Goal: Task Accomplishment & Management: Use online tool/utility

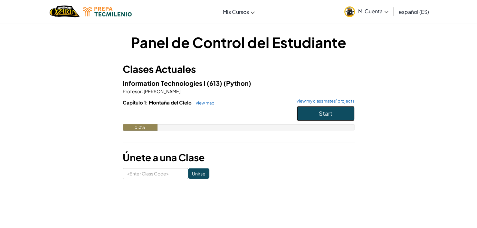
click at [353, 112] on button "Start" at bounding box center [326, 113] width 58 height 15
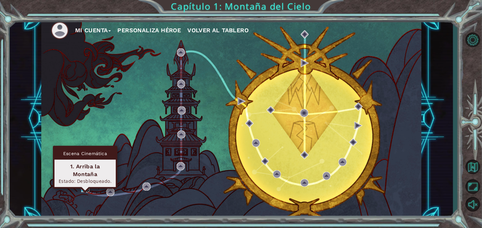
click at [84, 185] on img at bounding box center [85, 188] width 8 height 8
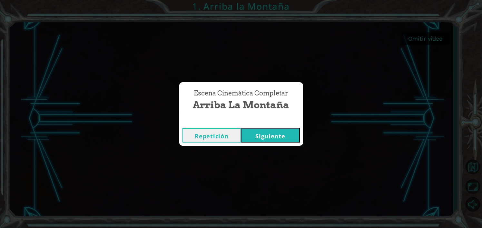
click at [256, 133] on button "Siguiente" at bounding box center [270, 135] width 59 height 14
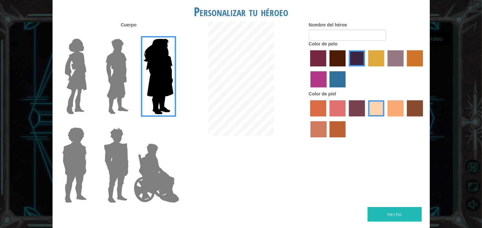
click at [105, 75] on img at bounding box center [117, 76] width 29 height 81
click at [131, 34] on input "Hero Lars" at bounding box center [131, 34] width 0 height 0
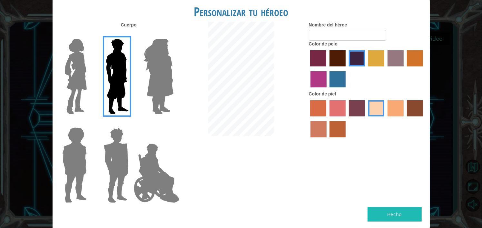
click at [72, 92] on img at bounding box center [75, 76] width 27 height 81
click at [89, 34] on input "Hero Connie" at bounding box center [89, 34] width 0 height 0
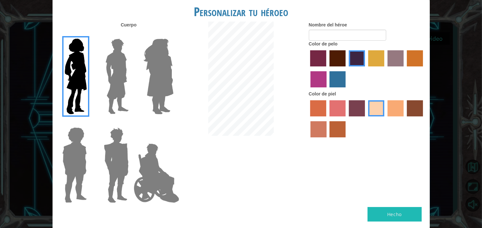
click at [155, 78] on img at bounding box center [158, 76] width 35 height 81
click at [173, 34] on input "Hero Amethyst" at bounding box center [173, 34] width 0 height 0
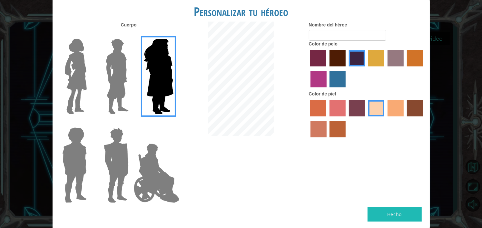
click at [138, 82] on div at bounding box center [157, 74] width 42 height 89
click at [126, 151] on img at bounding box center [116, 165] width 30 height 81
click at [131, 123] on input "Hero Garnet" at bounding box center [131, 123] width 0 height 0
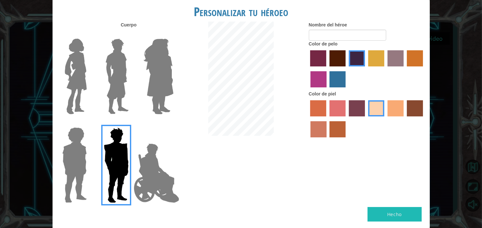
click at [146, 150] on img at bounding box center [156, 173] width 51 height 64
click at [173, 123] on input "Hero Jamie" at bounding box center [173, 123] width 0 height 0
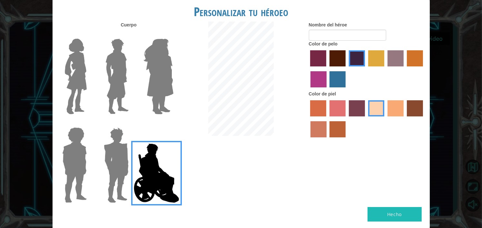
click at [74, 156] on img at bounding box center [75, 165] width 30 height 81
click at [89, 123] on input "Hero Steven" at bounding box center [89, 123] width 0 height 0
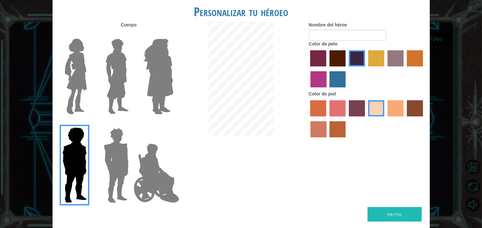
click at [113, 104] on img at bounding box center [117, 76] width 29 height 81
click at [131, 34] on input "Hero Lars" at bounding box center [131, 34] width 0 height 0
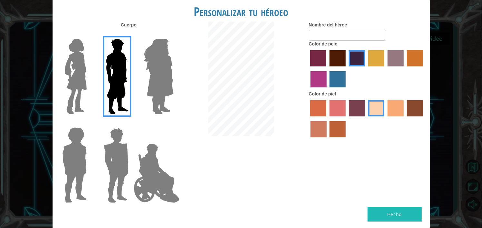
click at [119, 150] on img at bounding box center [116, 165] width 30 height 81
click at [131, 123] on input "Hero Garnet" at bounding box center [131, 123] width 0 height 0
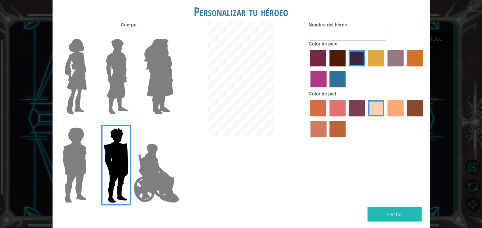
click at [318, 60] on label "paprika hair color" at bounding box center [318, 58] width 16 height 16
click at [308, 69] on input "paprika hair color" at bounding box center [308, 69] width 0 height 0
click at [324, 82] on label "medium red violet hair color" at bounding box center [318, 79] width 16 height 16
click at [424, 69] on input "medium red violet hair color" at bounding box center [424, 69] width 0 height 0
click at [335, 80] on label "lachmara hair color" at bounding box center [337, 79] width 16 height 16
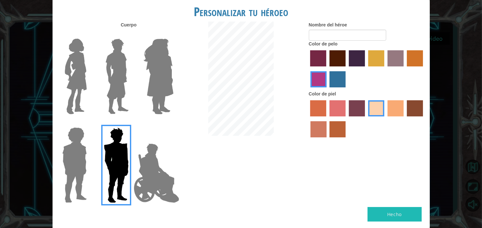
click at [327, 90] on input "lachmara hair color" at bounding box center [327, 90] width 0 height 0
drag, startPoint x: 336, startPoint y: 129, endPoint x: 332, endPoint y: 123, distance: 7.3
click at [337, 130] on label "smoke tree skin color" at bounding box center [337, 129] width 16 height 16
click at [327, 140] on input "smoke tree skin color" at bounding box center [327, 140] width 0 height 0
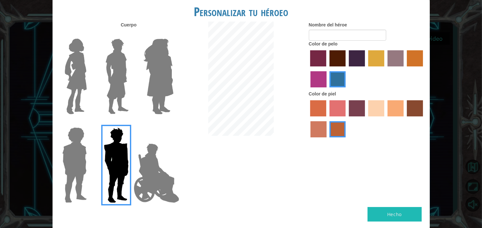
click at [313, 127] on label "burning sand skin color" at bounding box center [318, 129] width 16 height 16
click at [424, 119] on input "burning sand skin color" at bounding box center [424, 119] width 0 height 0
click at [311, 114] on label "sorbus skin color" at bounding box center [318, 108] width 16 height 16
click at [308, 119] on input "sorbus skin color" at bounding box center [308, 119] width 0 height 0
click at [383, 110] on label "sandy beach skin color" at bounding box center [376, 108] width 16 height 16
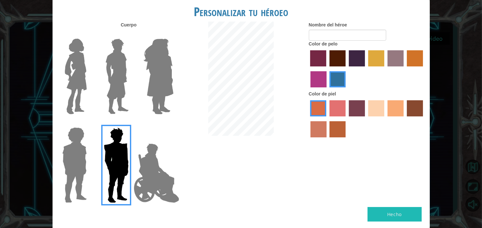
click at [366, 119] on input "sandy beach skin color" at bounding box center [366, 119] width 0 height 0
click at [382, 110] on label "sandy beach skin color" at bounding box center [376, 108] width 16 height 16
click at [366, 119] on input "sandy beach skin color" at bounding box center [366, 119] width 0 height 0
click at [351, 62] on label "hot purple hair color" at bounding box center [357, 58] width 16 height 16
click at [346, 69] on input "hot purple hair color" at bounding box center [346, 69] width 0 height 0
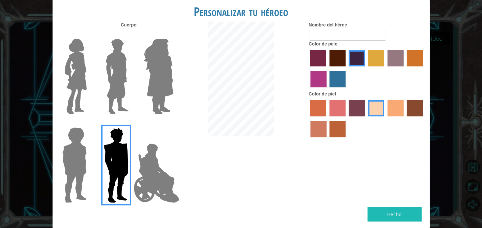
click at [337, 63] on label "maroon hair color" at bounding box center [337, 58] width 16 height 16
click at [327, 69] on input "maroon hair color" at bounding box center [327, 69] width 0 height 0
click at [125, 82] on img at bounding box center [117, 76] width 29 height 81
click at [131, 34] on input "Hero Lars" at bounding box center [131, 34] width 0 height 0
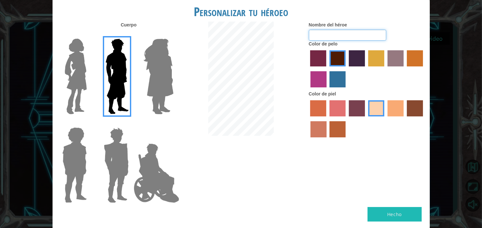
click at [353, 35] on input "Nombre del héroe" at bounding box center [347, 35] width 77 height 11
type input "l"
click at [404, 212] on button "Hecho" at bounding box center [394, 214] width 54 height 14
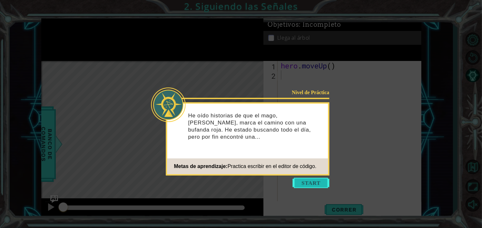
click at [312, 179] on button "Start" at bounding box center [311, 183] width 37 height 10
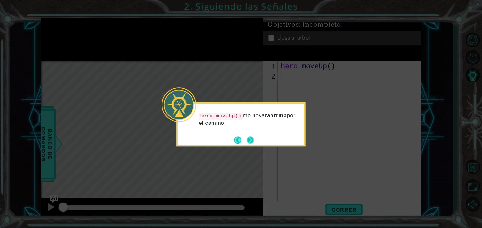
click at [248, 138] on button "Next" at bounding box center [249, 139] width 7 height 7
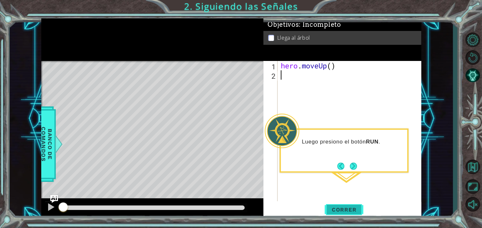
click at [337, 206] on span "Correr" at bounding box center [344, 209] width 38 height 6
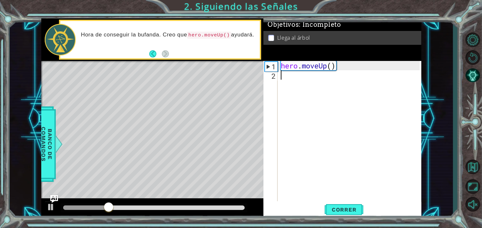
click at [300, 185] on div "hero . moveUp ( )" at bounding box center [350, 140] width 143 height 159
click at [333, 202] on button "Correr" at bounding box center [343, 210] width 39 height 16
click at [337, 209] on span "Correr" at bounding box center [344, 209] width 38 height 6
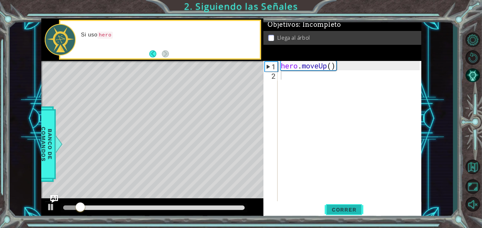
click at [337, 209] on span "Correr" at bounding box center [344, 209] width 38 height 6
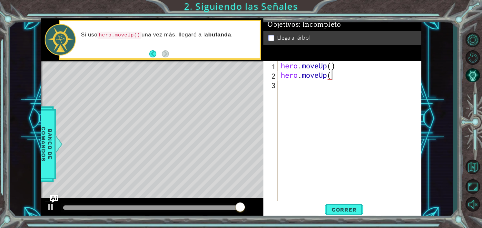
scroll to position [0, 2]
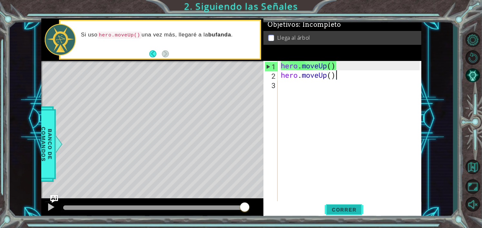
type textarea "hero.moveUp()"
click at [346, 208] on span "Correr" at bounding box center [344, 209] width 38 height 6
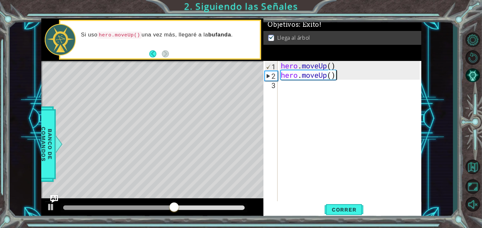
click at [264, 75] on div "hero.moveUp() 1 2 3 hero . moveUp ( ) hero . moveUp ( ) ההההההההההההההההההההההה…" at bounding box center [341, 131] width 156 height 140
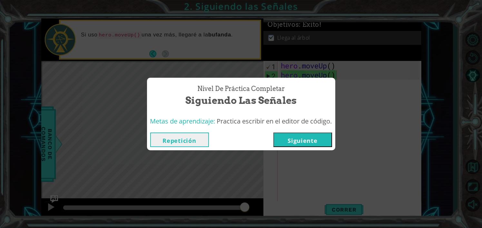
click at [286, 139] on button "Siguiente" at bounding box center [302, 139] width 59 height 14
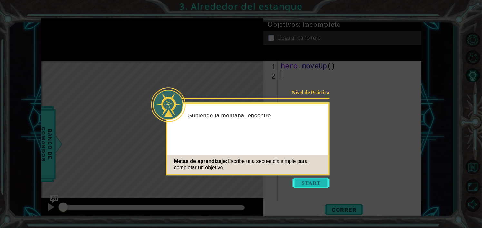
click at [306, 180] on button "Start" at bounding box center [311, 183] width 37 height 10
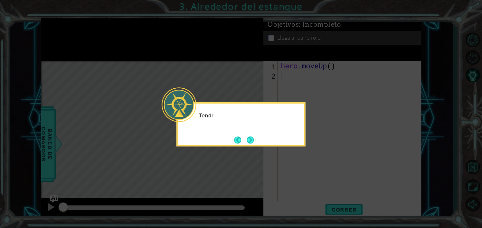
click at [306, 180] on icon at bounding box center [241, 114] width 482 height 228
click at [247, 138] on button "Next" at bounding box center [249, 139] width 7 height 7
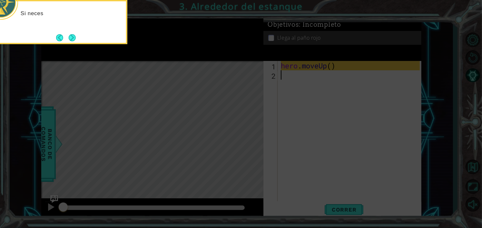
click at [271, 136] on icon at bounding box center [241, 34] width 482 height 387
click at [72, 34] on button "Next" at bounding box center [72, 37] width 7 height 7
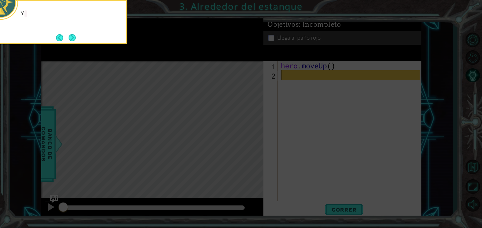
click at [74, 36] on button "Next" at bounding box center [72, 37] width 7 height 7
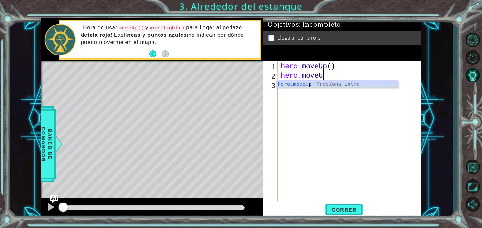
scroll to position [0, 1]
type textarea "hero.moveUp()"
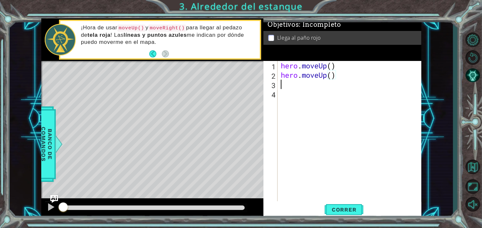
scroll to position [0, 0]
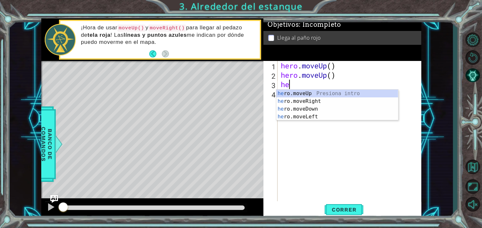
type textarea "her"
click at [309, 100] on div "her o.moveUp Presiona intro her o.moveRight Presiona intro her o.moveDown Presi…" at bounding box center [337, 113] width 122 height 46
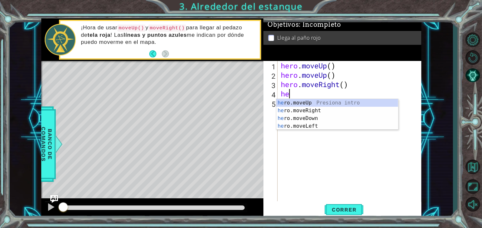
type textarea "hero"
click at [300, 101] on div "hero .moveUp Presiona intro hero .moveRight Presiona intro hero .moveDown Presi…" at bounding box center [337, 122] width 122 height 46
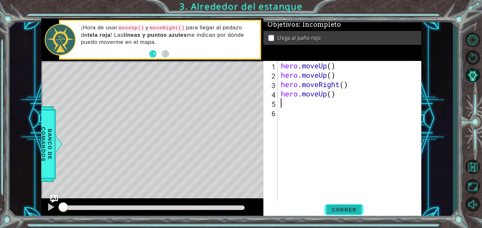
click at [346, 208] on span "Correr" at bounding box center [344, 209] width 38 height 6
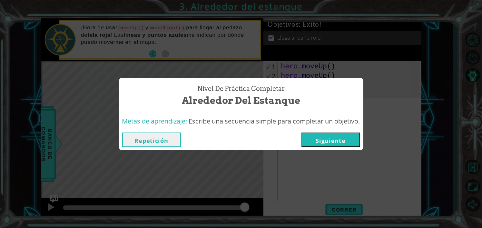
click at [336, 140] on button "Siguiente" at bounding box center [330, 139] width 59 height 14
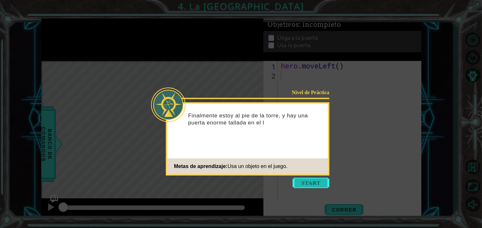
click at [320, 185] on button "Start" at bounding box center [311, 183] width 37 height 10
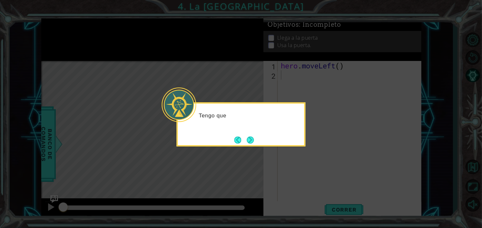
click at [281, 148] on icon at bounding box center [241, 114] width 482 height 228
click at [253, 136] on button "Next" at bounding box center [249, 139] width 7 height 7
click at [254, 136] on button "Next" at bounding box center [249, 139] width 7 height 7
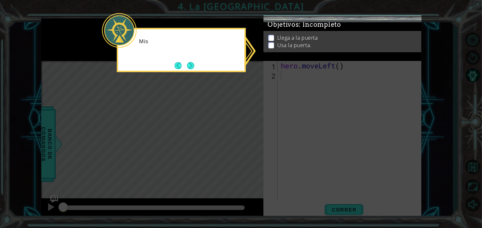
click at [255, 137] on icon at bounding box center [241, 114] width 482 height 228
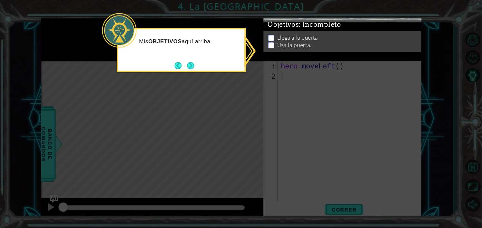
click at [283, 149] on icon at bounding box center [241, 114] width 482 height 228
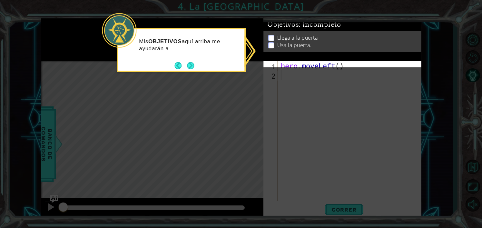
click at [283, 149] on icon at bounding box center [241, 114] width 482 height 228
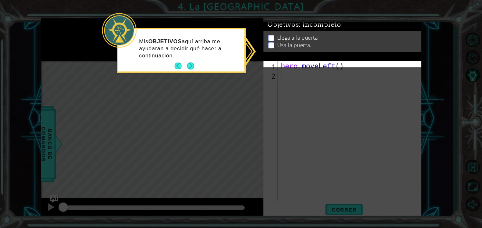
click at [280, 38] on ul "Llega a la puerta Usa la puerta." at bounding box center [341, 41] width 151 height 15
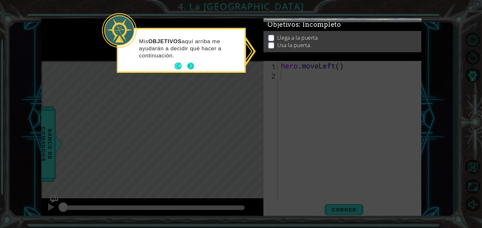
click at [194, 70] on button "Next" at bounding box center [190, 66] width 7 height 7
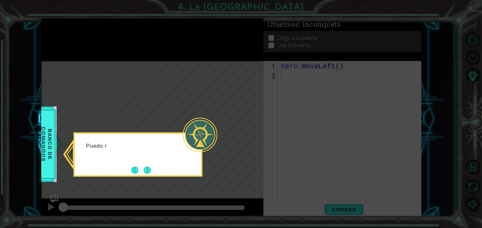
drag, startPoint x: 247, startPoint y: 117, endPoint x: 171, endPoint y: 144, distance: 81.0
click at [246, 118] on icon at bounding box center [241, 114] width 482 height 228
click at [149, 169] on button "Next" at bounding box center [147, 169] width 7 height 7
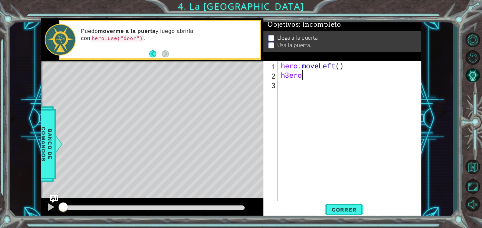
scroll to position [0, 0]
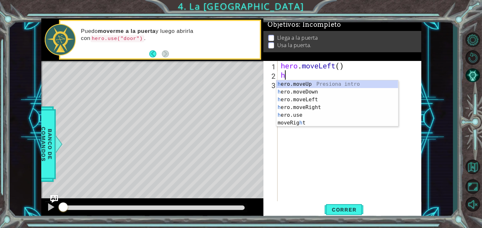
type textarea "her"
click at [312, 98] on div "her o.moveUp Presiona intro her o.moveDown Presiona intro her o.moveLeft Presio…" at bounding box center [337, 107] width 122 height 54
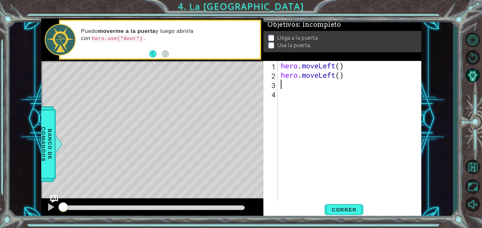
type textarea "h"
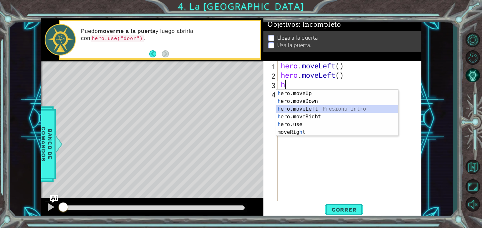
click at [315, 110] on div "h ero.moveUp Presiona intro h ero.moveDown Presiona intro h ero.moveLeft Presio…" at bounding box center [337, 121] width 122 height 62
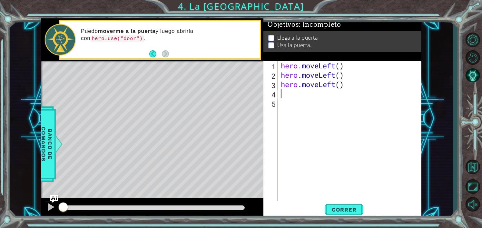
type textarea "h"
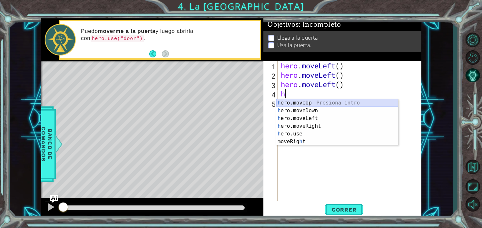
click at [314, 104] on div "h ero.moveUp Presiona intro h ero.moveDown Presiona intro h ero.moveLeft Presio…" at bounding box center [337, 130] width 122 height 62
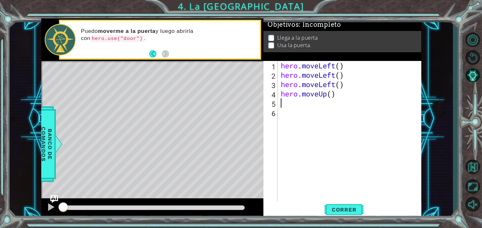
type textarea "h"
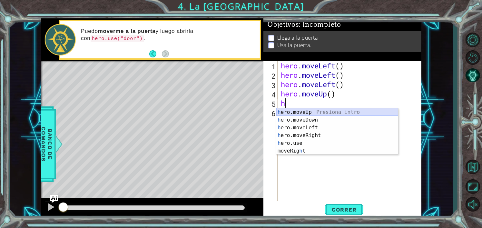
click at [314, 112] on div "h ero.moveUp Presiona intro h ero.moveDown Presiona intro h ero.moveLeft Presio…" at bounding box center [337, 139] width 122 height 62
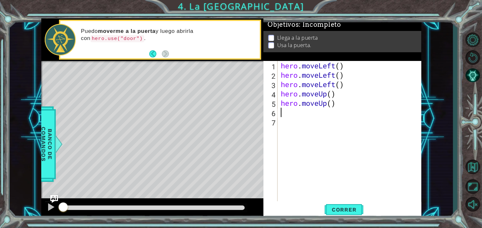
type textarea "g"
click at [313, 122] on div "hero.moveRi g ht Presiona intro" at bounding box center [337, 129] width 122 height 23
click at [313, 122] on div "hero . moveLeft ( ) hero . moveLeft ( ) hero . moveLeft ( ) hero . moveUp ( ) h…" at bounding box center [350, 140] width 143 height 159
type textarea "g"
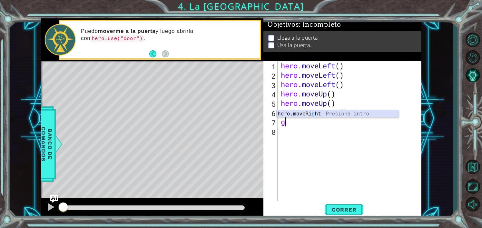
click at [306, 113] on div "hero.moveRi g ht Presiona intro" at bounding box center [337, 121] width 122 height 23
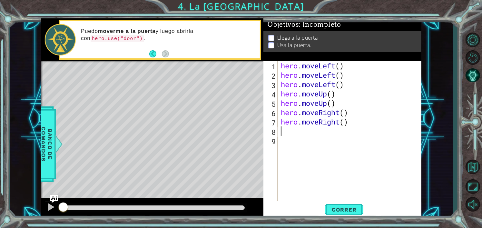
type textarea "h"
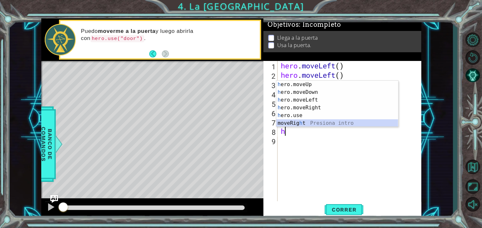
click at [298, 121] on div "h ero.moveUp Presiona intro h ero.moveDown Presiona intro h ero.moveLeft Presio…" at bounding box center [337, 112] width 122 height 62
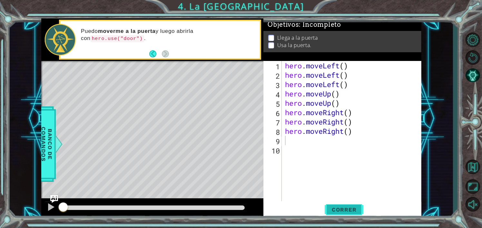
click at [343, 205] on button "Correr" at bounding box center [343, 210] width 39 height 16
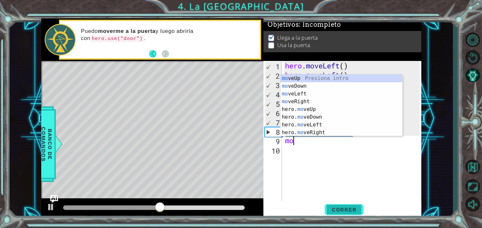
type textarea "mov"
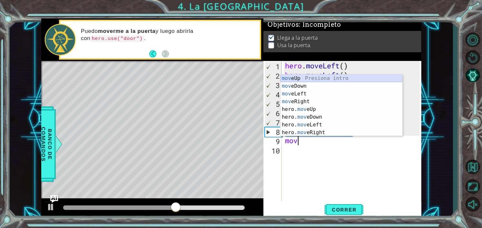
click at [342, 78] on div "mov eUp Presiona intro mov eDown Presiona intro mov eLeft Presiona intro mov eR…" at bounding box center [341, 112] width 122 height 77
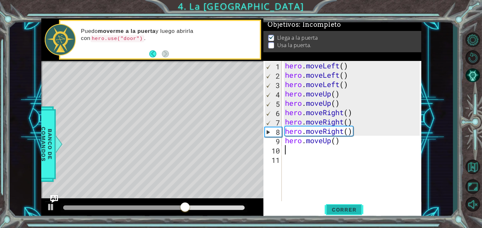
click at [329, 207] on span "Correr" at bounding box center [344, 209] width 38 height 6
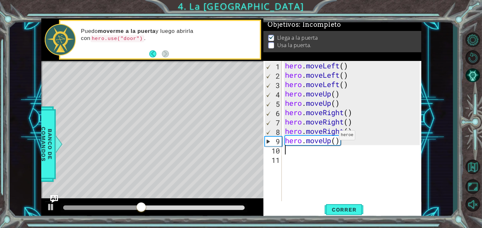
click at [335, 139] on div "hero . moveLeft ( ) hero . moveLeft ( ) hero . moveLeft ( ) hero . moveUp ( ) h…" at bounding box center [354, 140] width 140 height 159
click at [343, 206] on span "Correr" at bounding box center [344, 209] width 38 height 6
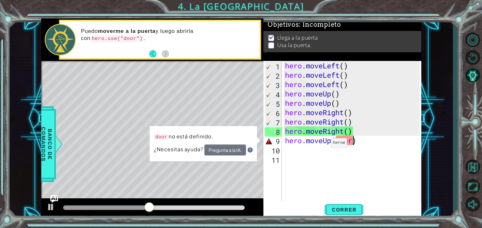
click at [329, 142] on div "hero . moveLeft ( ) hero . moveLeft ( ) hero . moveLeft ( ) hero . moveUp ( ) h…" at bounding box center [354, 140] width 140 height 159
drag, startPoint x: 330, startPoint y: 141, endPoint x: 306, endPoint y: 143, distance: 24.2
click at [306, 143] on div "hero . moveLeft ( ) hero . moveLeft ( ) hero . moveLeft ( ) hero . moveUp ( ) h…" at bounding box center [354, 140] width 140 height 159
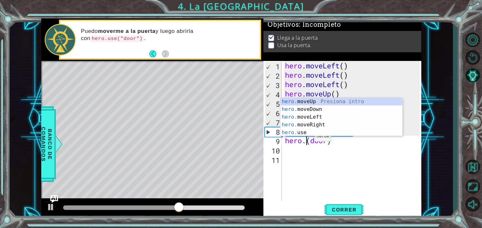
scroll to position [0, 1]
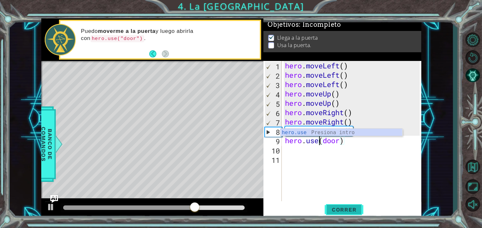
click at [332, 210] on span "Correr" at bounding box center [344, 209] width 38 height 6
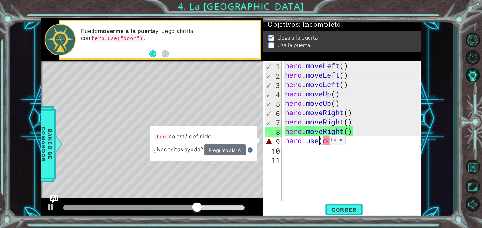
click at [323, 141] on div "hero . moveLeft ( ) hero . moveLeft ( ) hero . moveLeft ( ) hero . moveUp ( ) h…" at bounding box center [354, 140] width 140 height 159
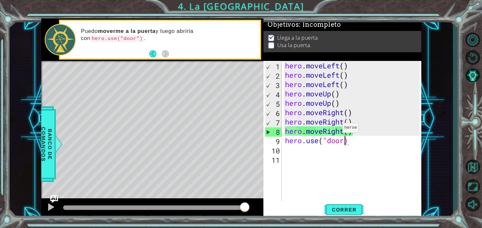
scroll to position [0, 3]
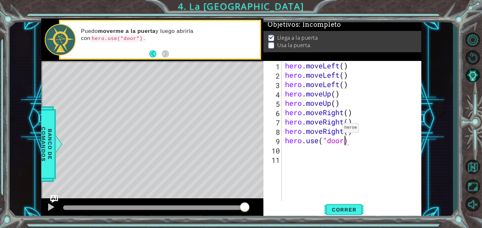
type textarea "hero.use("door")"
click at [334, 212] on span "Correr" at bounding box center [344, 209] width 38 height 6
